Goal: Check status: Check status

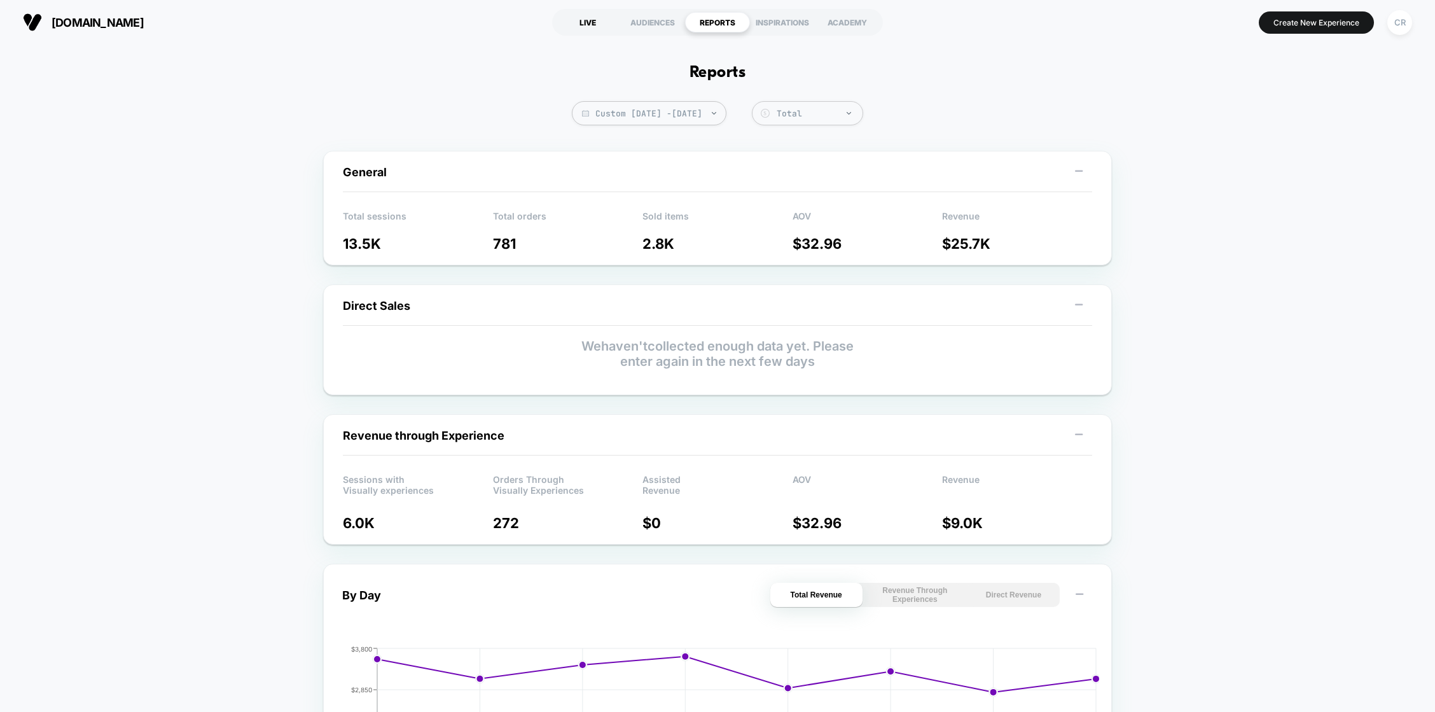
click at [583, 22] on div "LIVE" at bounding box center [587, 22] width 65 height 20
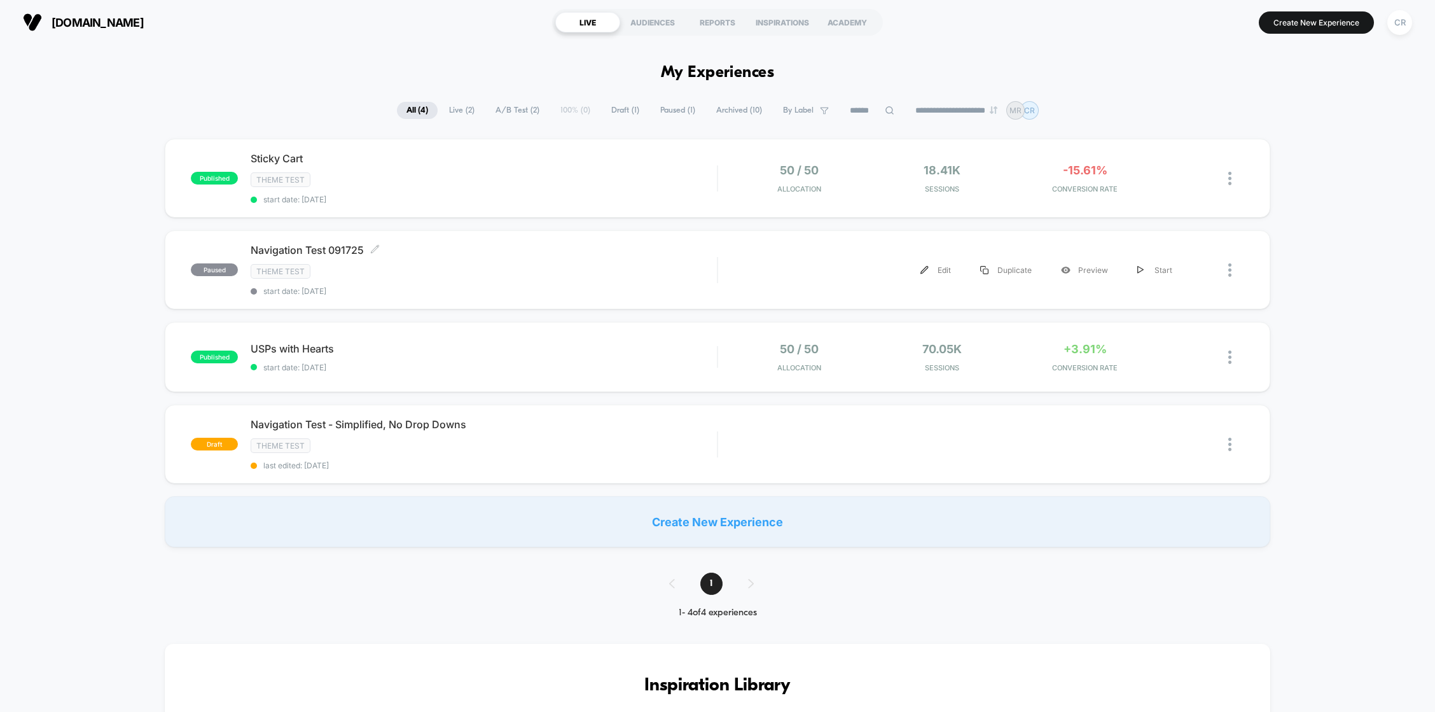
click at [447, 246] on span "Navigation Test 091725 Click to edit experience details" at bounding box center [484, 250] width 466 height 13
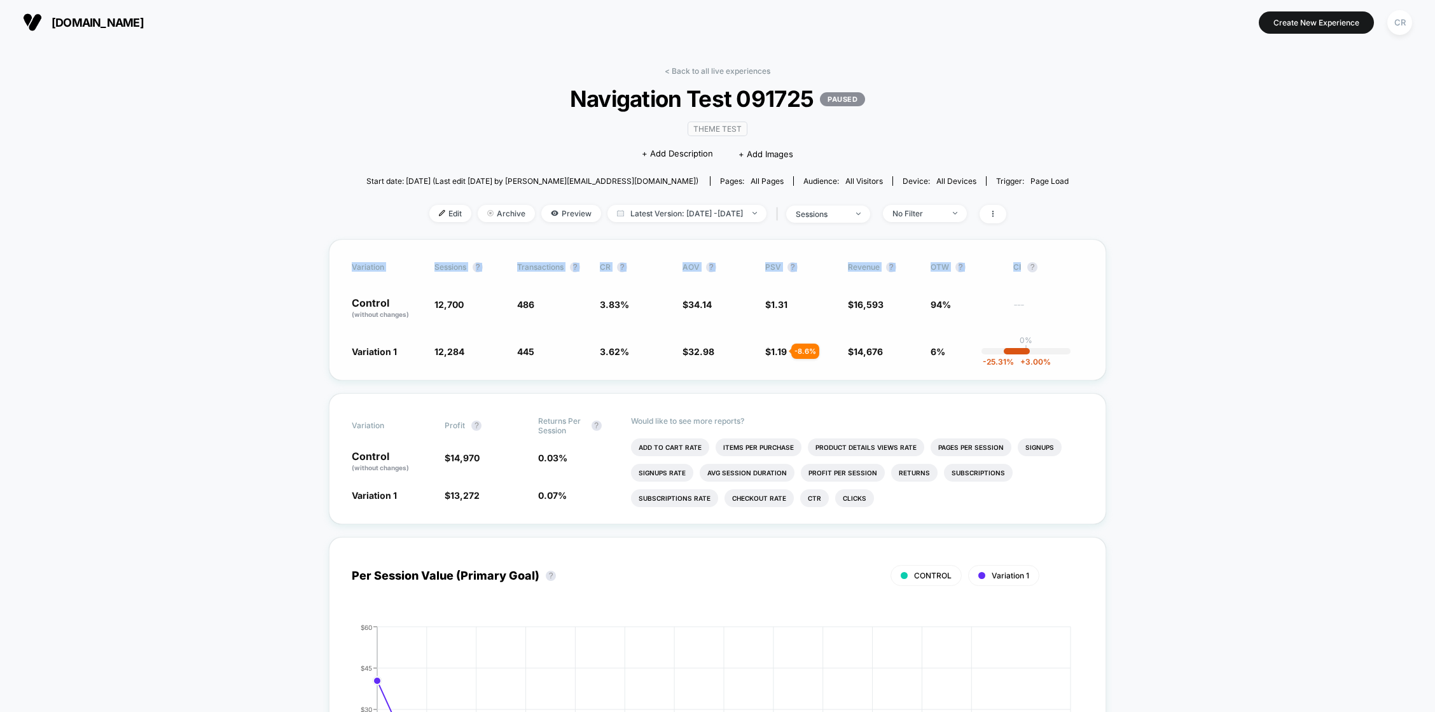
drag, startPoint x: 1064, startPoint y: 268, endPoint x: 339, endPoint y: 264, distance: 725.0
click at [339, 264] on div "Variation Sessions ? Transactions ? CR ? AOV ? PSV ? Revenue ? OTW ? CI ? Contr…" at bounding box center [717, 309] width 777 height 141
drag, startPoint x: 1079, startPoint y: 358, endPoint x: 338, endPoint y: 270, distance: 746.8
click at [338, 270] on div "Variation Sessions ? Transactions ? CR ? AOV ? PSV ? Revenue ? OTW ? CI ? Contr…" at bounding box center [717, 309] width 777 height 141
copy div "Variation Sessions ? Transactions ? CR ? AOV ? PSV ? Revenue ? OTW ? CI ? Contr…"
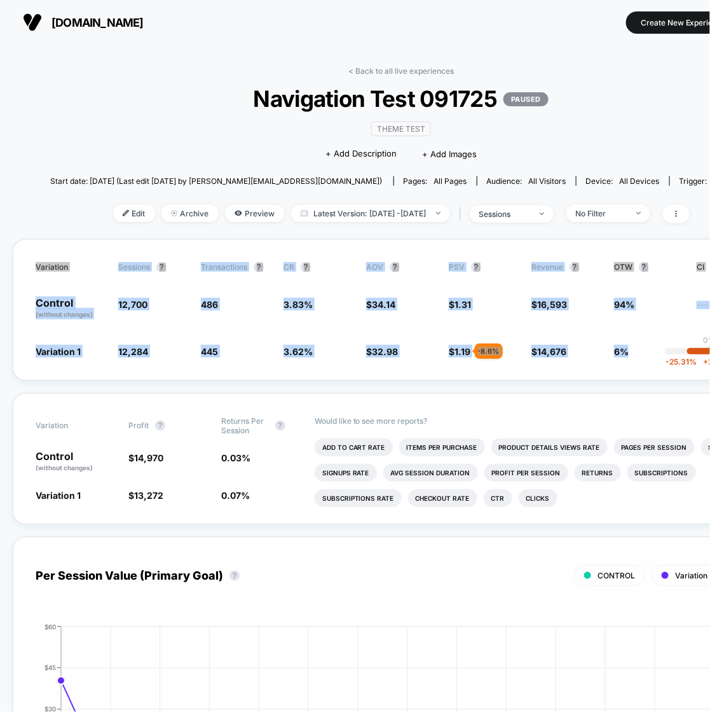
click at [471, 560] on div "Per Session Value (Primary Goal) ? CONTROL Variation 1 Hide" at bounding box center [401, 576] width 731 height 32
click at [259, 322] on div "Variation Sessions ? Transactions ? CR ? AOV ? PSV ? Revenue ? OTW ? CI ? Contr…" at bounding box center [401, 309] width 777 height 141
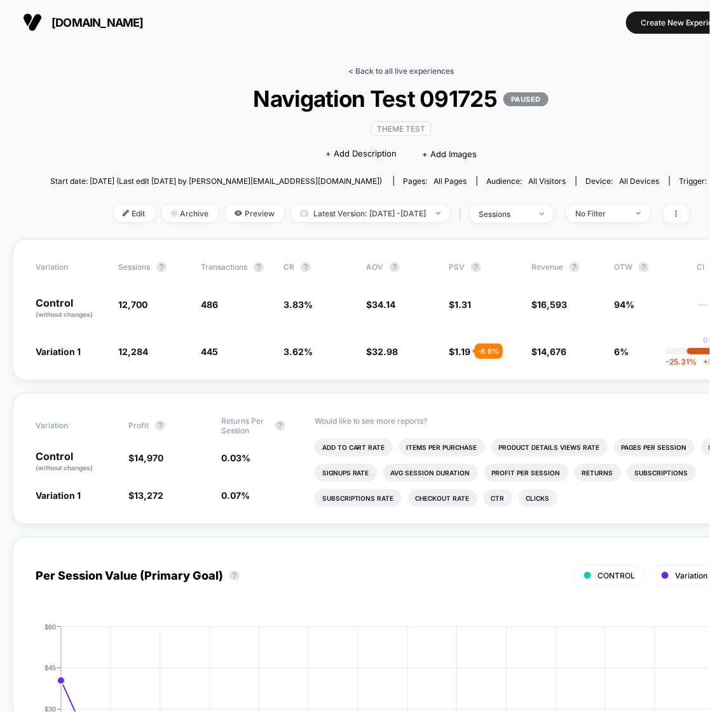
click at [429, 72] on link "< Back to all live experiences" at bounding box center [401, 71] width 106 height 10
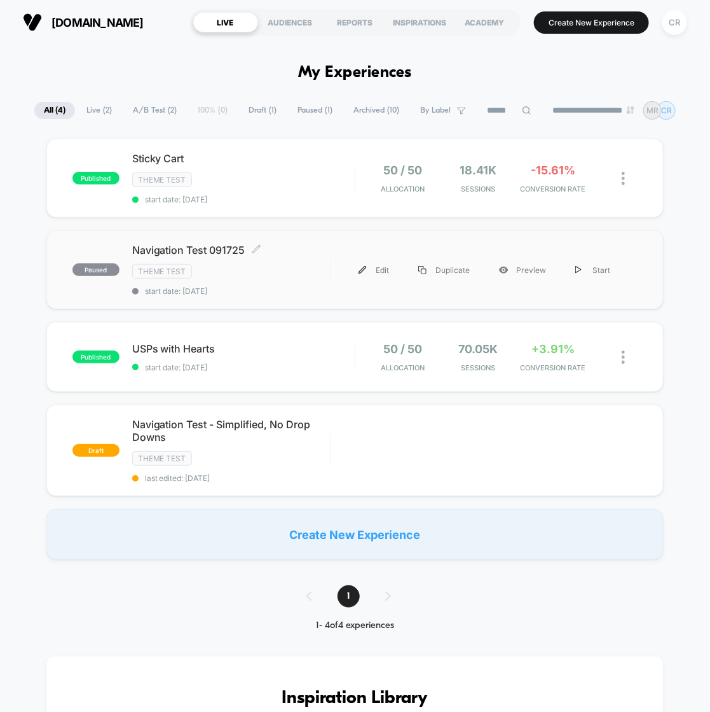
click at [238, 291] on span "start date: [DATE]" at bounding box center [231, 291] width 198 height 10
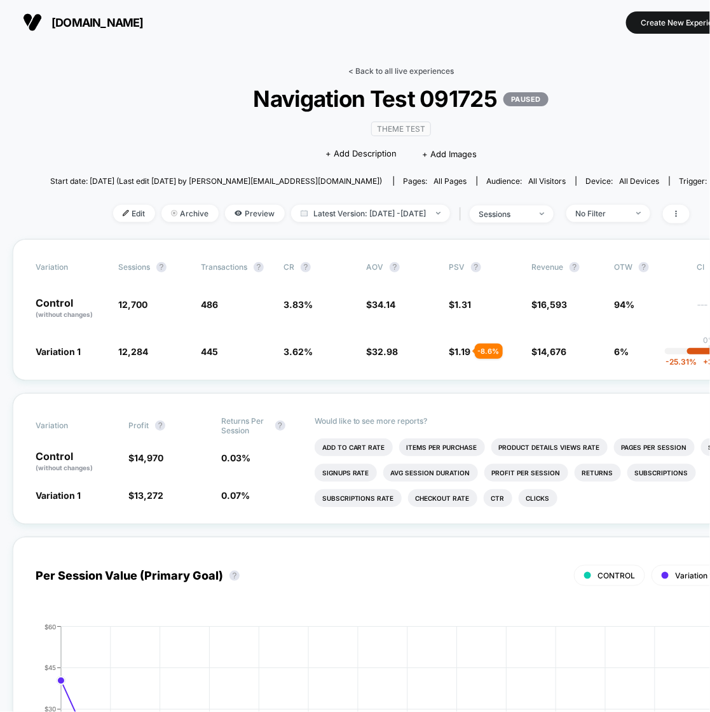
click at [375, 71] on link "< Back to all live experiences" at bounding box center [401, 71] width 106 height 10
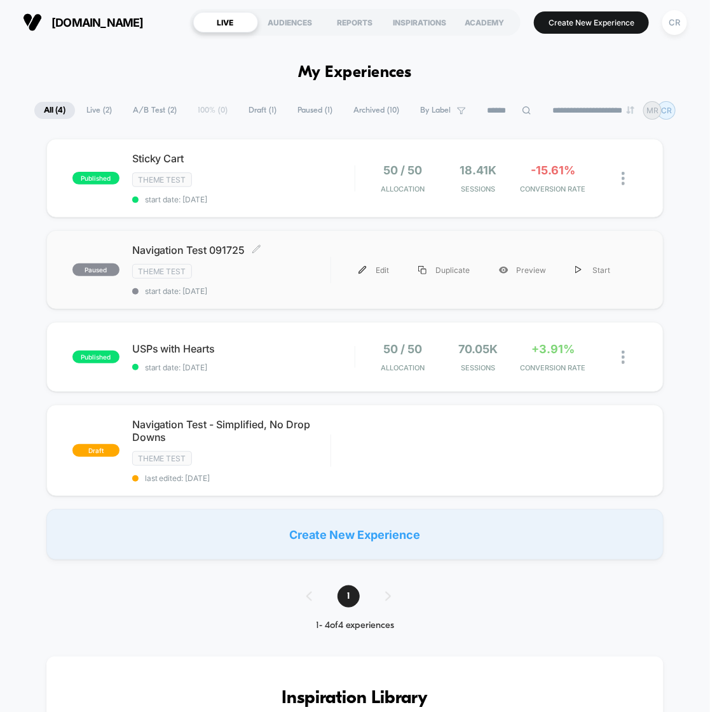
click at [321, 279] on div "Navigation Test 091725 Click to edit experience details Click to edit experienc…" at bounding box center [231, 270] width 198 height 52
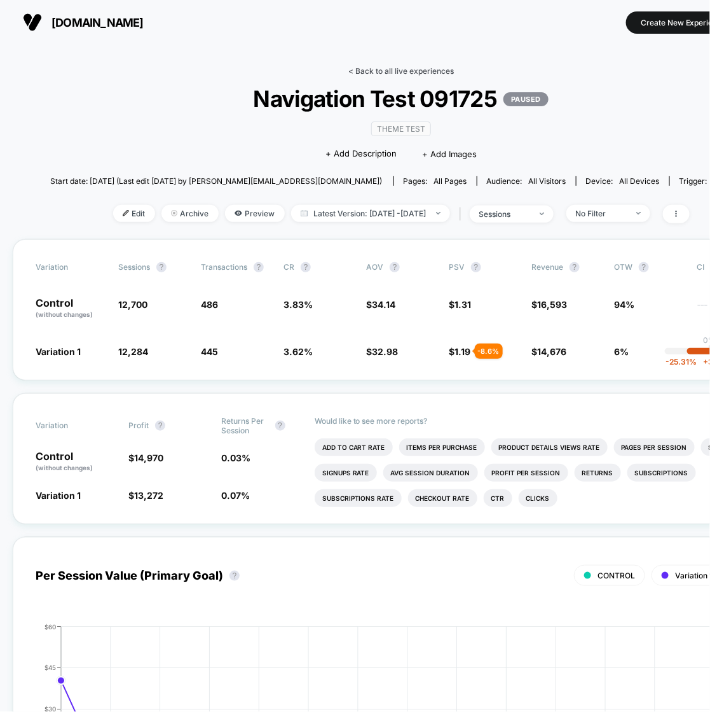
click at [361, 70] on link "< Back to all live experiences" at bounding box center [401, 71] width 106 height 10
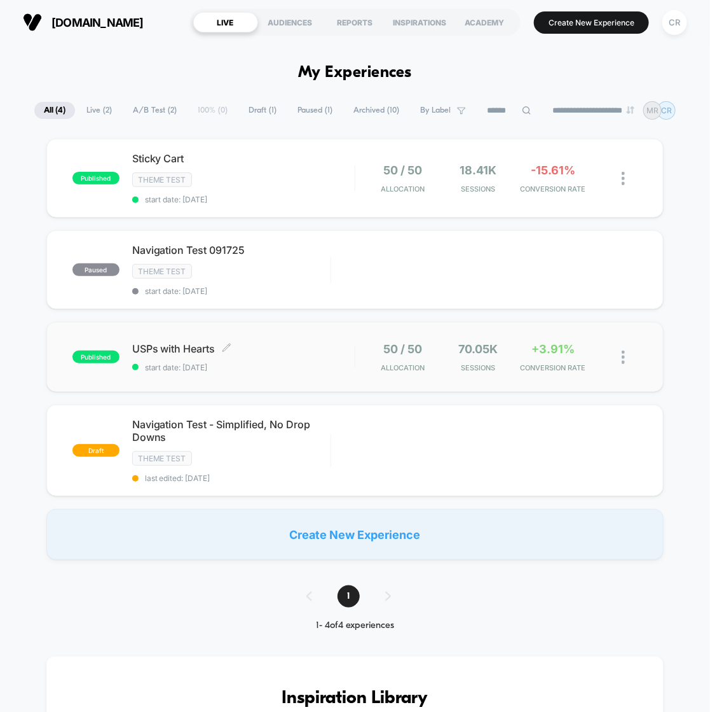
click at [289, 368] on span "start date: [DATE]" at bounding box center [243, 367] width 223 height 10
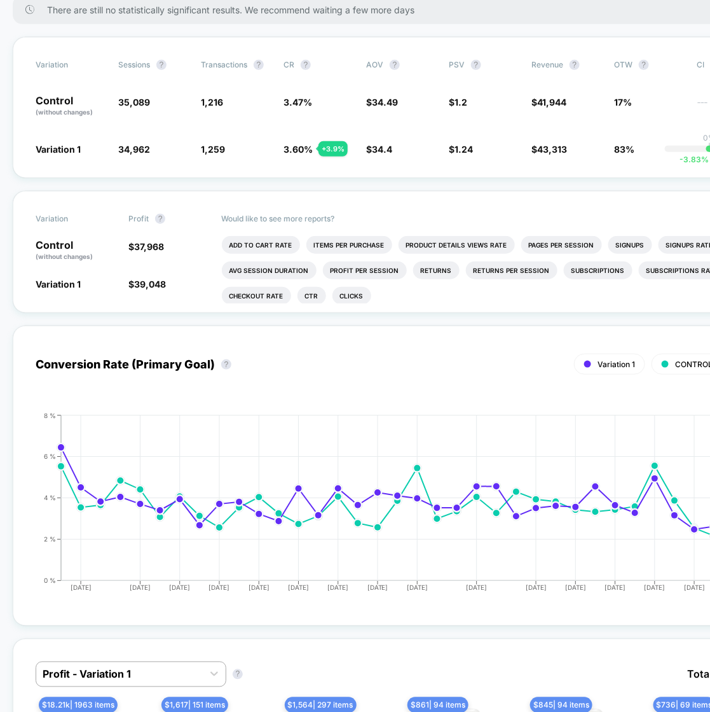
scroll to position [172, 0]
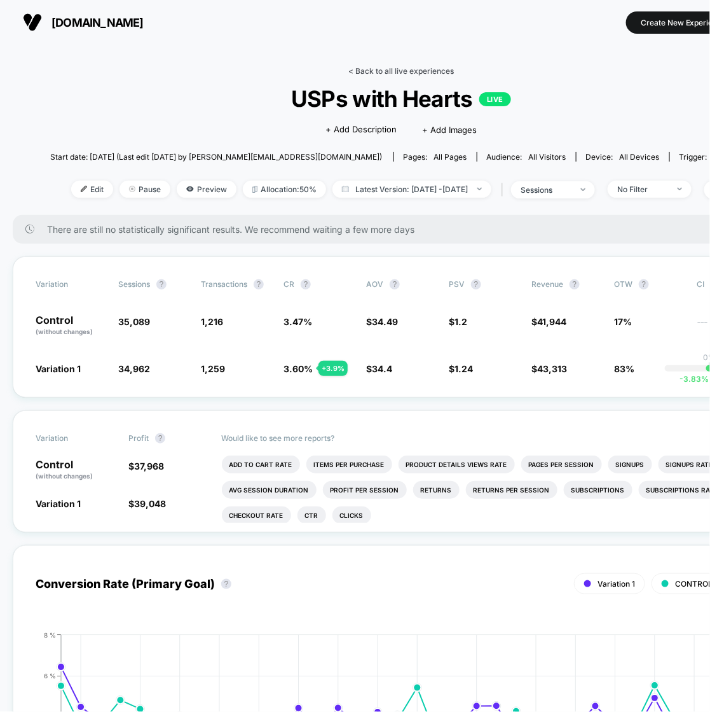
click at [378, 72] on link "< Back to all live experiences" at bounding box center [401, 71] width 106 height 10
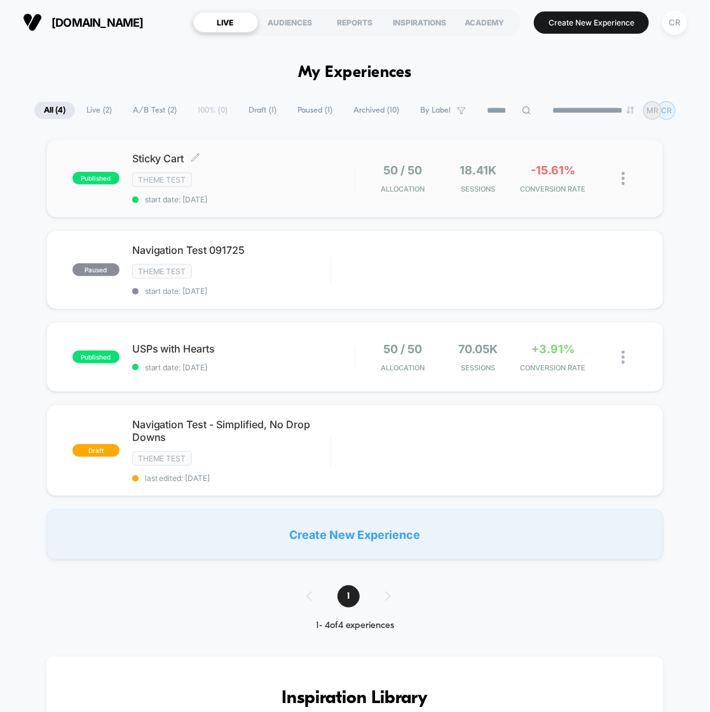
click at [291, 174] on div "Theme Test" at bounding box center [243, 179] width 223 height 15
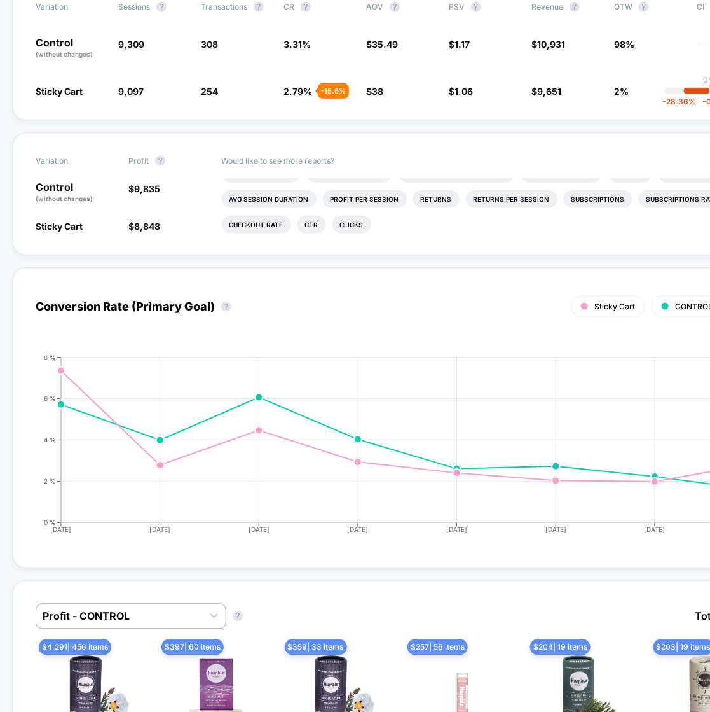
scroll to position [302, 0]
